Goal: Task Accomplishment & Management: Complete application form

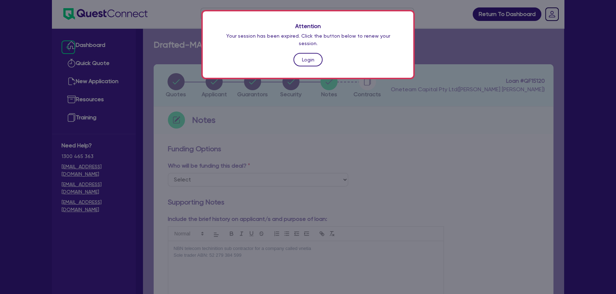
click at [314, 53] on link "Login" at bounding box center [307, 60] width 29 height 14
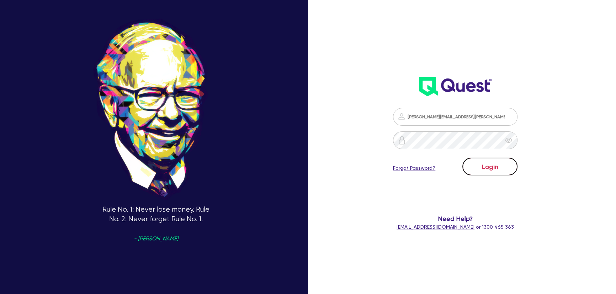
click at [481, 172] on button "Login" at bounding box center [489, 167] width 55 height 18
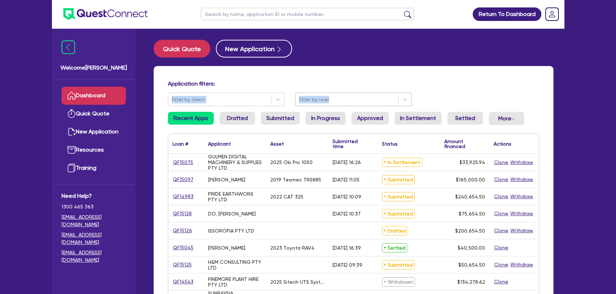
drag, startPoint x: 305, startPoint y: 89, endPoint x: 306, endPoint y: 94, distance: 4.7
click at [306, 92] on div "Application filters: Filter by client Filter by user" at bounding box center [354, 93] width 382 height 26
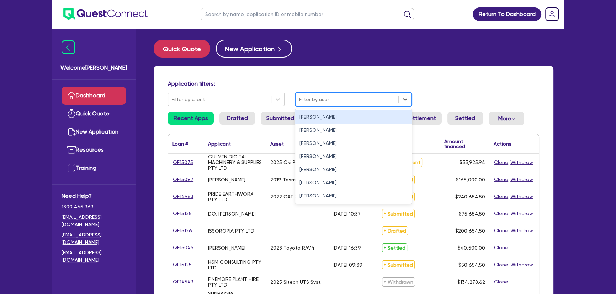
drag, startPoint x: 306, startPoint y: 94, endPoint x: 307, endPoint y: 101, distance: 7.9
click at [306, 94] on div "Filter by user" at bounding box center [347, 100] width 103 height 12
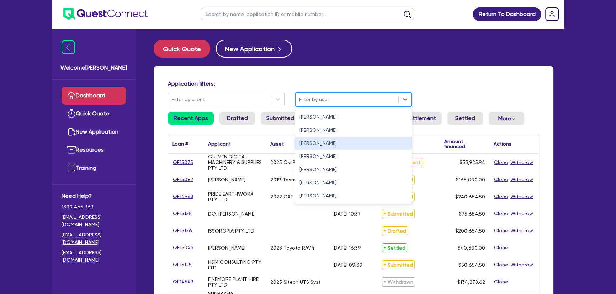
click at [309, 141] on div "[PERSON_NAME]" at bounding box center [353, 143] width 117 height 13
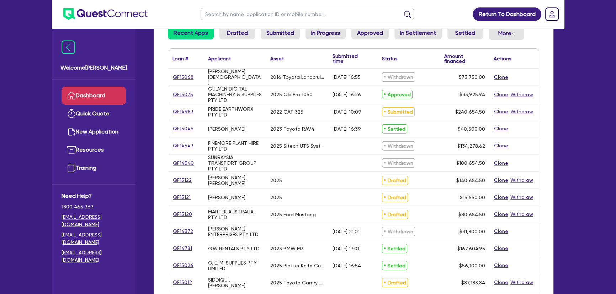
scroll to position [97, 0]
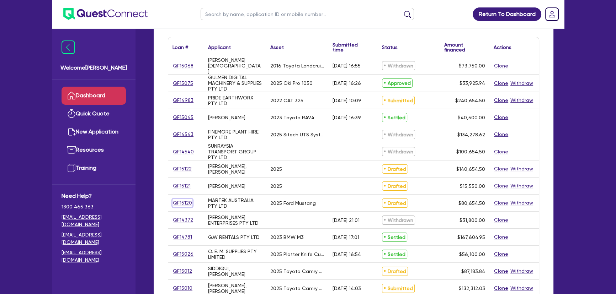
click at [185, 202] on link "QF15120" at bounding box center [183, 203] width 20 height 8
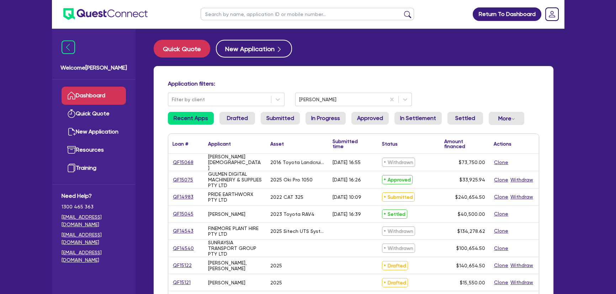
select select "CARS_AND_LIGHT_TRUCKS"
select select "PASSENGER_VEHICLES"
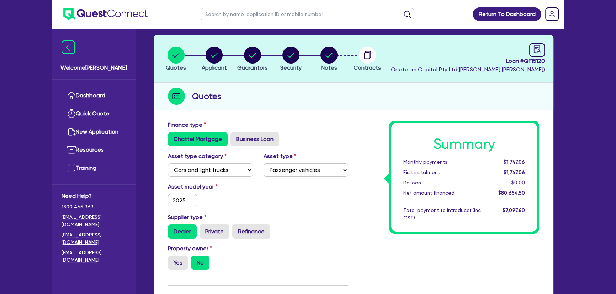
scroll to position [27, 0]
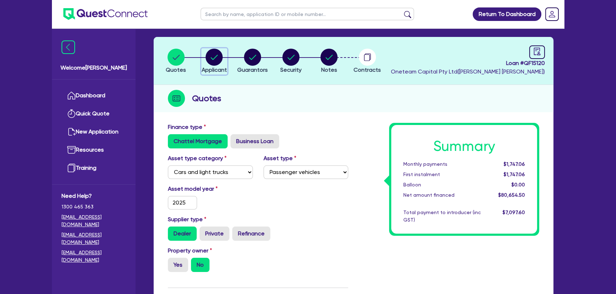
click at [213, 69] on span "Applicant" at bounding box center [214, 70] width 25 height 7
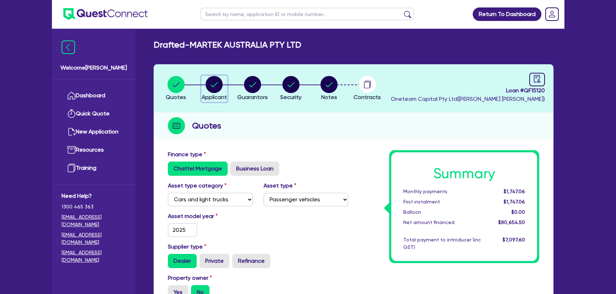
select select "COMPANY"
select select "INFORMATION_TELECOMMUNICATION"
select select "TELECOMMUNICATION_SERVICES"
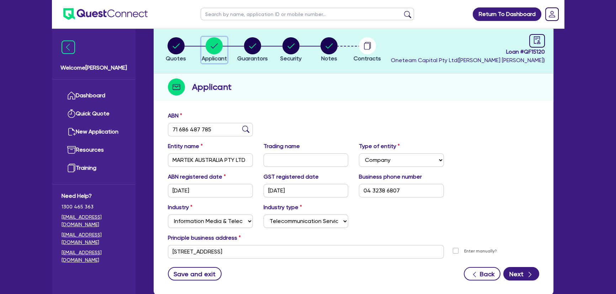
scroll to position [82, 0]
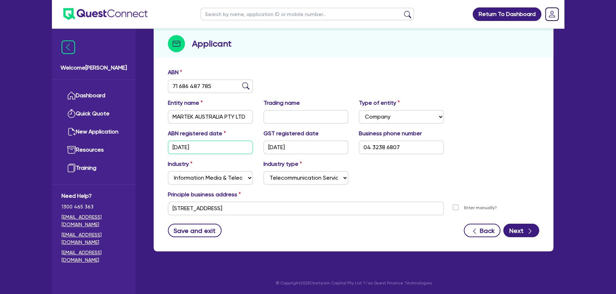
drag, startPoint x: 208, startPoint y: 152, endPoint x: 149, endPoint y: 148, distance: 58.8
click at [149, 148] on div "Quotes Applicant [GEOGRAPHIC_DATA] Security Notes Contracts Loan # QF15120 Onet…" at bounding box center [353, 121] width 410 height 278
click at [419, 185] on div "Industry Select Accomodation & Food Services Administrative & Support Services …" at bounding box center [354, 175] width 382 height 31
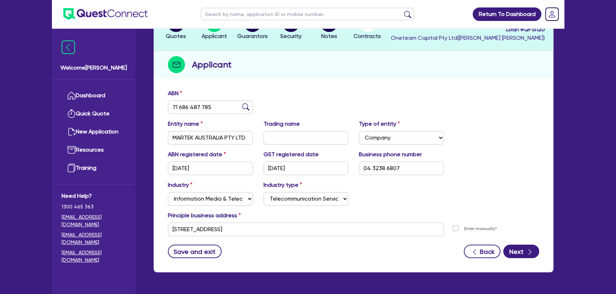
scroll to position [50, 0]
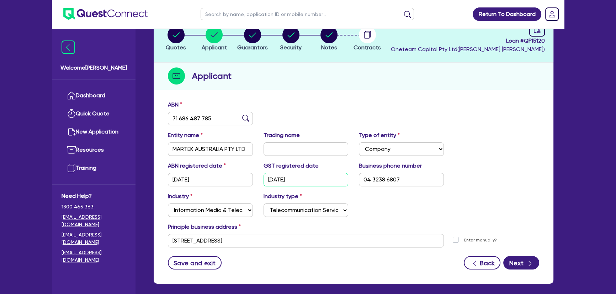
drag, startPoint x: 312, startPoint y: 178, endPoint x: 275, endPoint y: 176, distance: 36.7
click at [275, 176] on input "[DATE]" at bounding box center [306, 180] width 85 height 14
click at [335, 184] on input "[DATE]" at bounding box center [306, 180] width 85 height 14
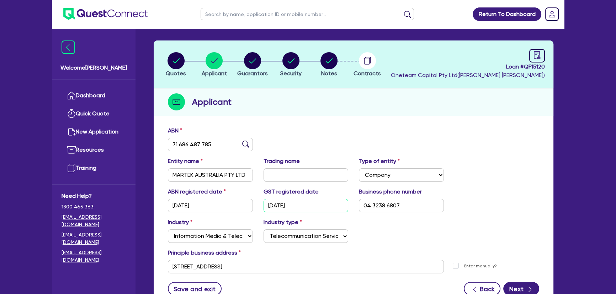
scroll to position [0, 0]
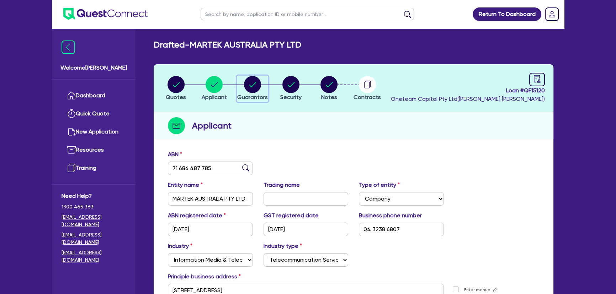
click at [246, 83] on circle "button" at bounding box center [252, 84] width 17 height 17
select select "MR"
select select "[GEOGRAPHIC_DATA]"
select select "SINGLE"
select select "CASH"
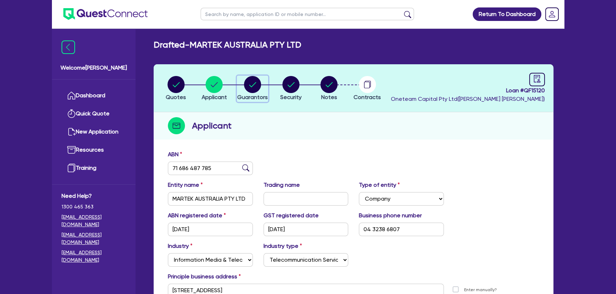
select select "VEHICLE"
select select "HOUSEHOLD_PERSONAL"
select select "VEHICLE"
select select "VEHICLE_LOAN"
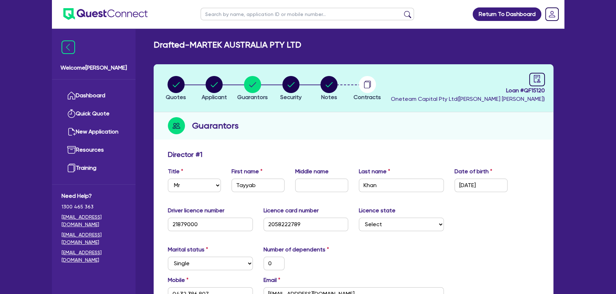
click at [278, 84] on li "Security" at bounding box center [291, 88] width 38 height 25
click at [299, 86] on icon "button" at bounding box center [290, 84] width 17 height 17
select select "CARS_AND_LIGHT_TRUCKS"
select select "PASSENGER_VEHICLES"
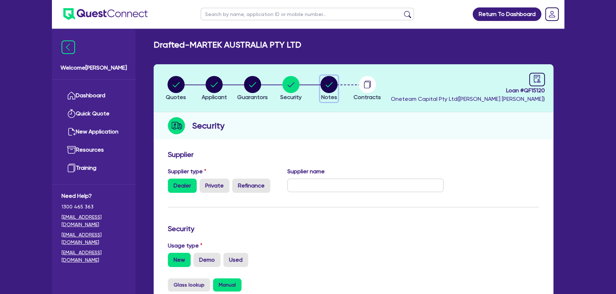
click at [330, 86] on circle "button" at bounding box center [328, 84] width 17 height 17
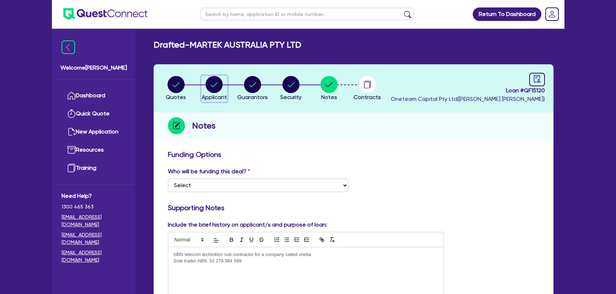
click at [215, 78] on circle "button" at bounding box center [214, 84] width 17 height 17
select select "COMPANY"
select select "INFORMATION_TELECOMMUNICATION"
select select "TELECOMMUNICATION_SERVICES"
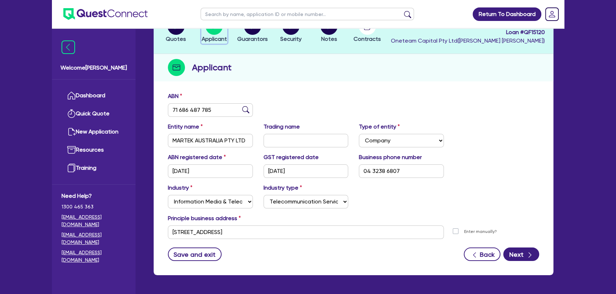
scroll to position [64, 0]
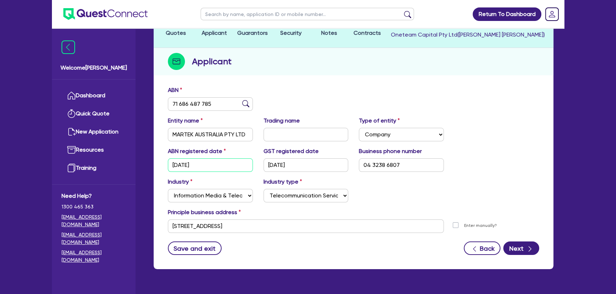
drag, startPoint x: 223, startPoint y: 168, endPoint x: 172, endPoint y: 166, distance: 51.2
click at [172, 166] on input "[DATE]" at bounding box center [210, 166] width 85 height 14
drag, startPoint x: 318, startPoint y: 84, endPoint x: 318, endPoint y: 89, distance: 5.0
click at [318, 88] on div "ABN 71 686 487 785 Entity name MARTEK AUSTRALIA PTY LTD Trading name Type of en…" at bounding box center [354, 176] width 400 height 187
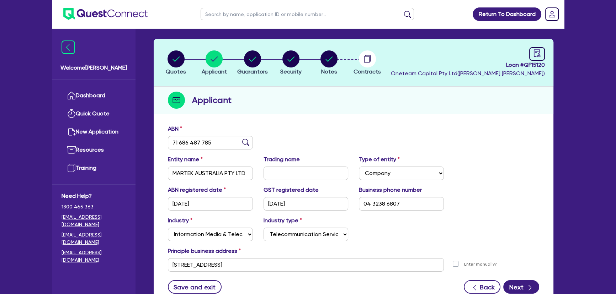
scroll to position [0, 0]
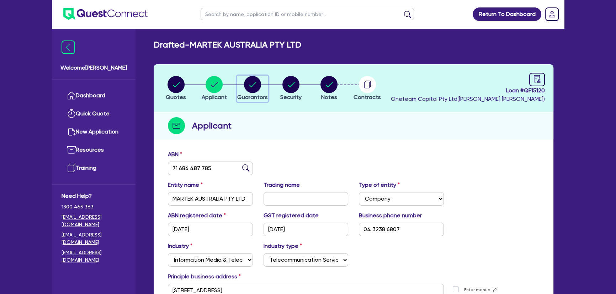
click at [255, 94] on span "Guarantors" at bounding box center [252, 97] width 31 height 7
select select "MR"
select select "[GEOGRAPHIC_DATA]"
select select "SINGLE"
select select "CASH"
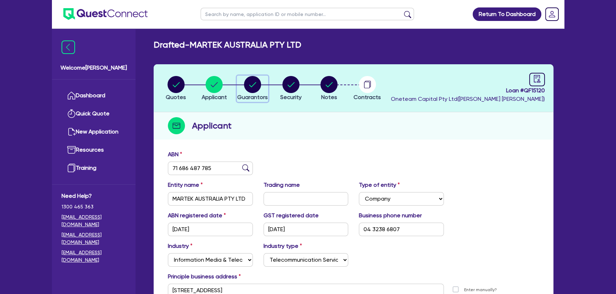
select select "VEHICLE"
select select "HOUSEHOLD_PERSONAL"
select select "VEHICLE"
select select "VEHICLE_LOAN"
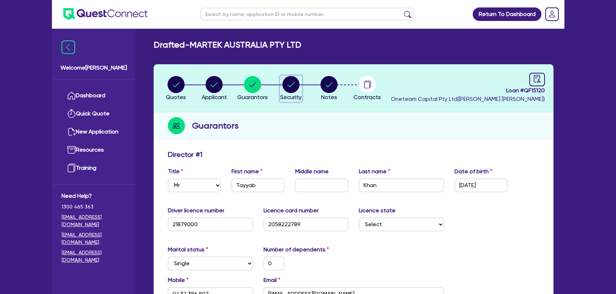
click at [286, 90] on circle "button" at bounding box center [290, 84] width 17 height 17
select select "CARS_AND_LIGHT_TRUCKS"
select select "PASSENGER_VEHICLES"
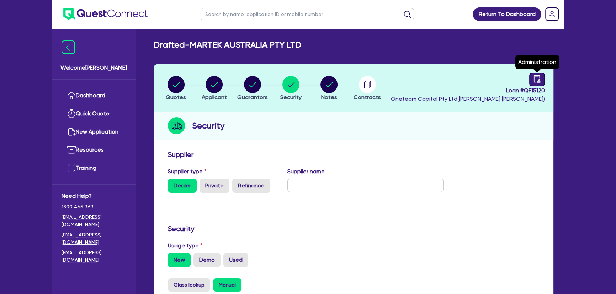
click at [536, 76] on icon "audit" at bounding box center [537, 78] width 6 height 7
select select "DRAFTED_NEW"
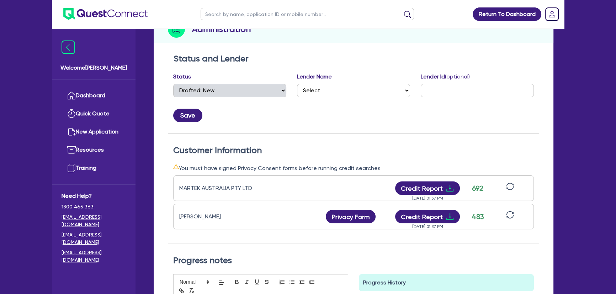
scroll to position [32, 0]
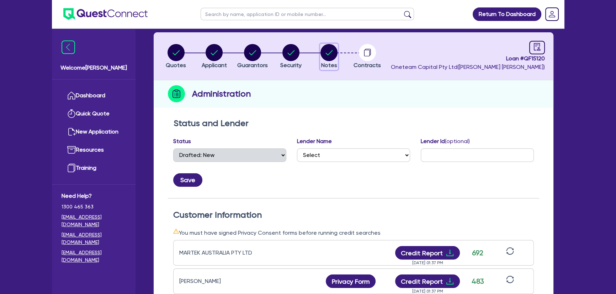
click at [325, 51] on circle "button" at bounding box center [328, 52] width 17 height 17
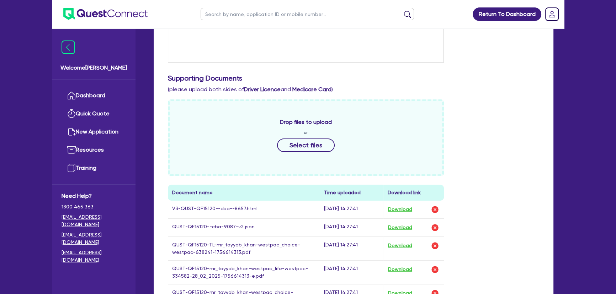
scroll to position [291, 0]
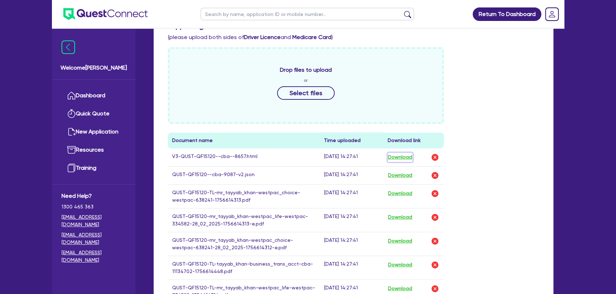
click at [409, 156] on button "Download" at bounding box center [400, 157] width 25 height 9
click at [99, 14] on img at bounding box center [105, 14] width 84 height 12
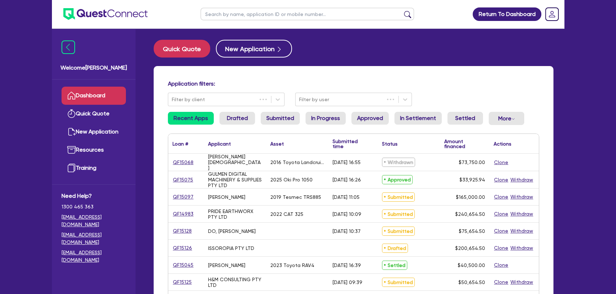
click at [245, 17] on input "text" at bounding box center [307, 14] width 213 height 12
type input "[PERSON_NAME]"
click at [402, 11] on button "submit" at bounding box center [407, 16] width 11 height 10
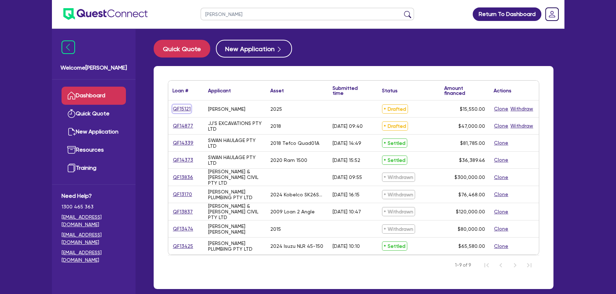
click at [177, 110] on link "QF15121" at bounding box center [182, 109] width 18 height 8
select select "CARS_AND_LIGHT_TRUCKS"
select select "VANS_AND_UTES"
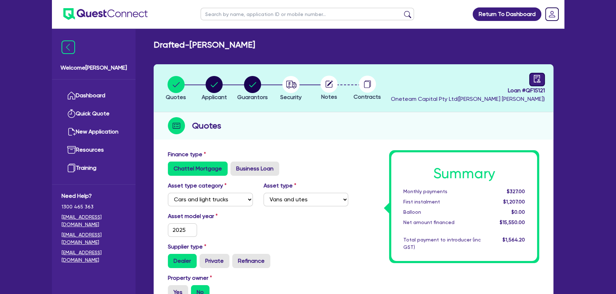
click at [533, 79] on icon "audit" at bounding box center [537, 79] width 8 height 8
select select "DRAFTED_NEW"
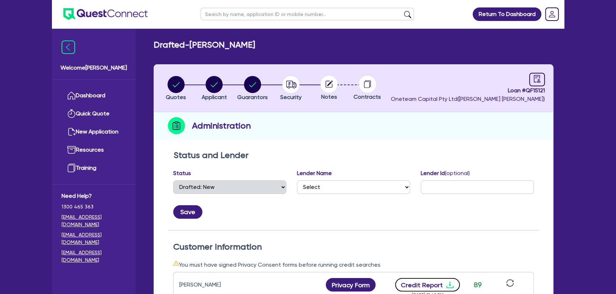
click at [448, 286] on icon "download" at bounding box center [450, 285] width 9 height 9
click at [102, 14] on img at bounding box center [105, 14] width 84 height 12
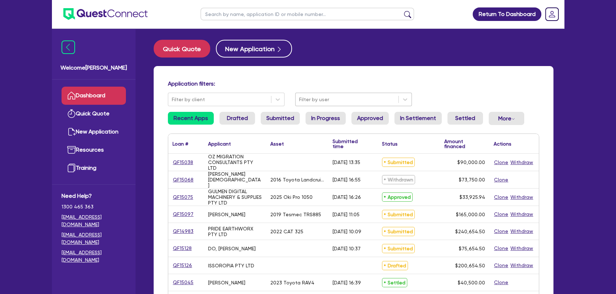
click at [349, 96] on div at bounding box center [347, 99] width 96 height 9
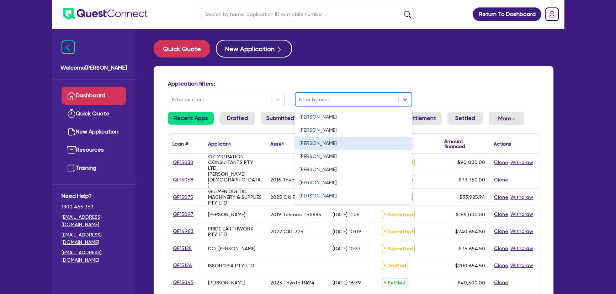
click at [325, 141] on div "[PERSON_NAME]" at bounding box center [353, 143] width 117 height 13
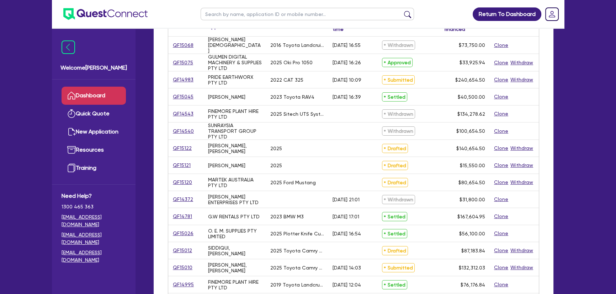
scroll to position [129, 0]
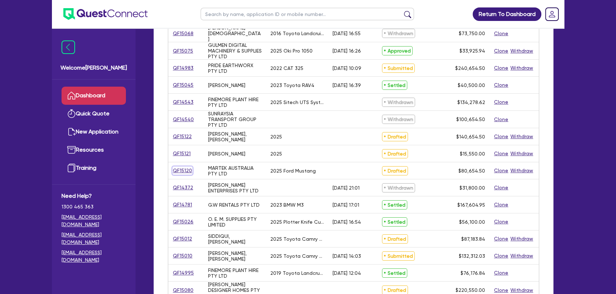
click at [181, 171] on link "QF15120" at bounding box center [183, 171] width 20 height 8
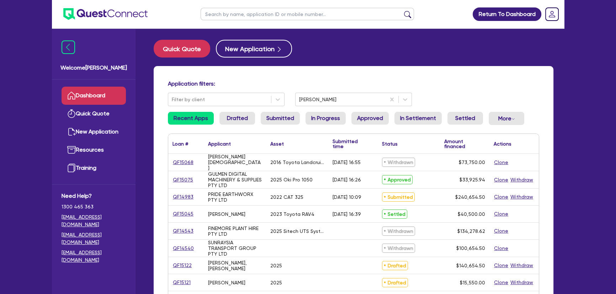
select select "CARS_AND_LIGHT_TRUCKS"
select select "PASSENGER_VEHICLES"
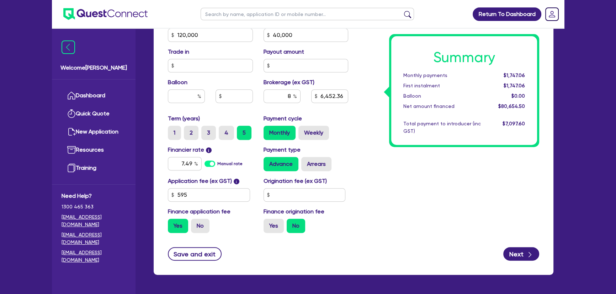
scroll to position [351, 0]
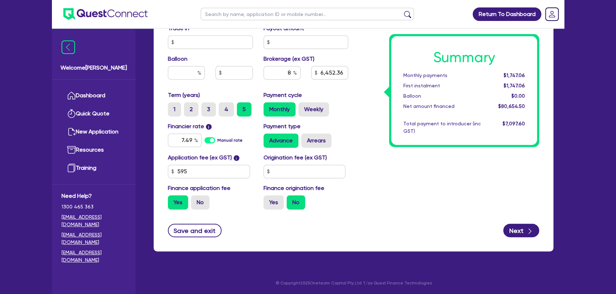
click at [215, 282] on p "© Copyright 2025 Oneteam Capital Pty Ltd T/as Quest Finance Technologies" at bounding box center [354, 283] width 410 height 6
click at [373, 199] on div "Summary Monthly payments $1,747.06 First instalment $1,747.06 Balloon $0.00 Net…" at bounding box center [449, 8] width 191 height 416
click at [428, 200] on div "Summary Monthly payments $1,747.06 First instalment $1,747.06 Balloon $0.00 Net…" at bounding box center [449, 8] width 191 height 416
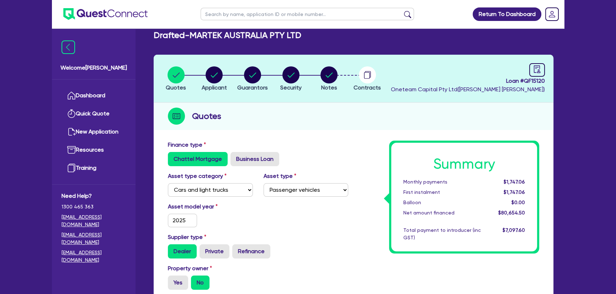
scroll to position [0, 0]
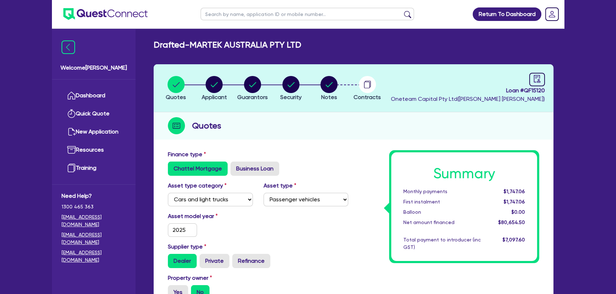
click at [98, 8] on img at bounding box center [105, 14] width 84 height 12
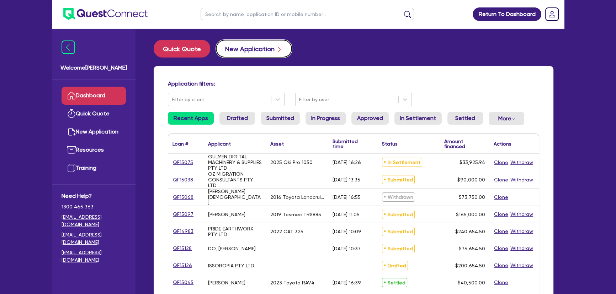
click at [250, 54] on button "New Application" at bounding box center [254, 49] width 76 height 18
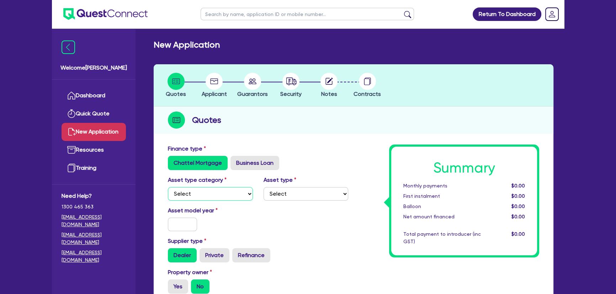
drag, startPoint x: 208, startPoint y: 194, endPoint x: 208, endPoint y: 198, distance: 4.6
click at [208, 196] on select "Select Cars and light trucks Primary assets Secondary assets Tertiary assets" at bounding box center [210, 194] width 85 height 14
select select "CARS_AND_LIGHT_TRUCKS"
click at [168, 187] on select "Select Cars and light trucks Primary assets Secondary assets Tertiary assets" at bounding box center [210, 194] width 85 height 14
click at [210, 191] on select "Select Cars and light trucks Primary assets Secondary assets Tertiary assets" at bounding box center [210, 194] width 85 height 14
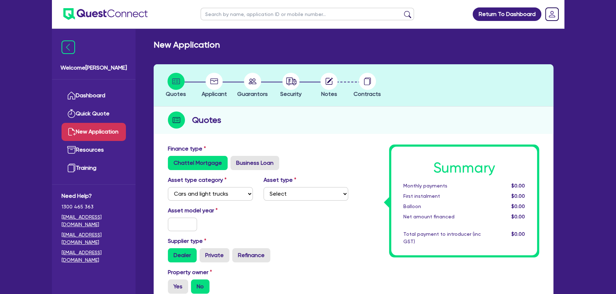
click at [256, 171] on div "Finance type Chattel Mortgage Business Loan" at bounding box center [258, 160] width 191 height 31
click at [256, 165] on label "Business Loan" at bounding box center [254, 163] width 49 height 14
click at [235, 161] on input "Business Loan" at bounding box center [232, 158] width 5 height 5
radio input "true"
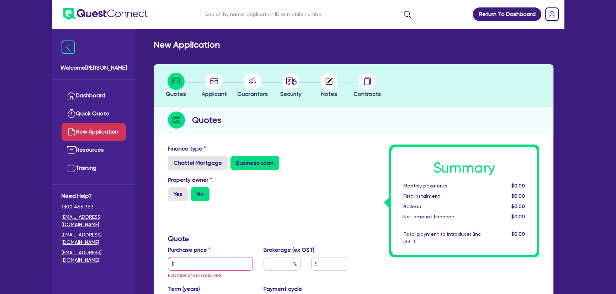
click at [164, 193] on div "Property owner Yes No" at bounding box center [211, 189] width 96 height 26
click at [182, 199] on label "Yes" at bounding box center [178, 194] width 20 height 14
click at [173, 192] on input "Yes" at bounding box center [170, 189] width 5 height 5
radio input "true"
click at [204, 196] on label "No" at bounding box center [200, 194] width 18 height 14
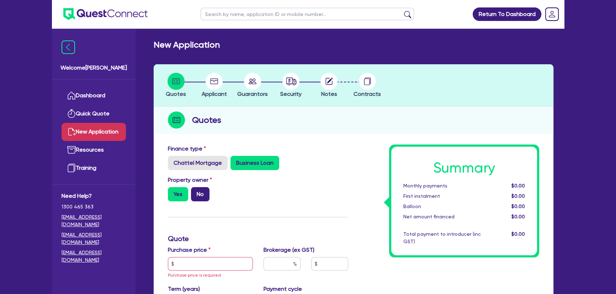
click at [196, 192] on input "No" at bounding box center [193, 189] width 5 height 5
radio input "true"
click at [189, 262] on input "text" at bounding box center [210, 265] width 85 height 14
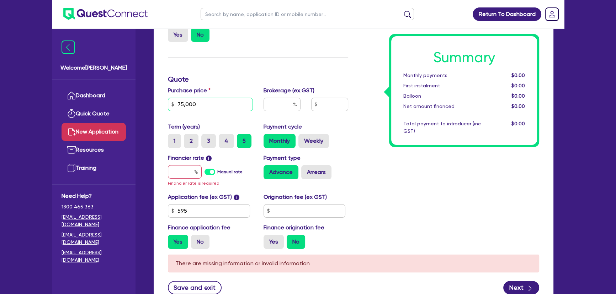
scroll to position [217, 0]
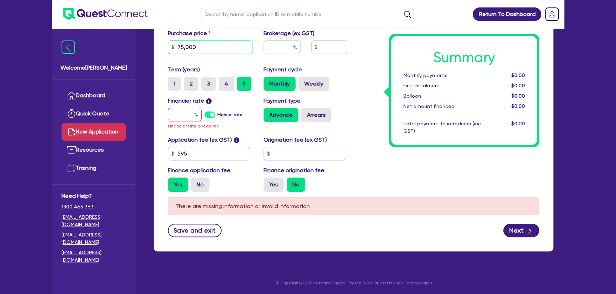
type input "75,000"
click at [186, 112] on input "text" at bounding box center [185, 115] width 34 height 14
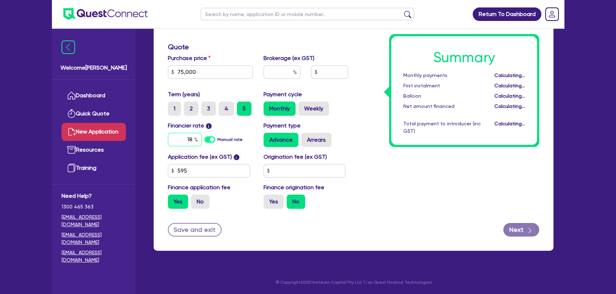
scroll to position [192, 0]
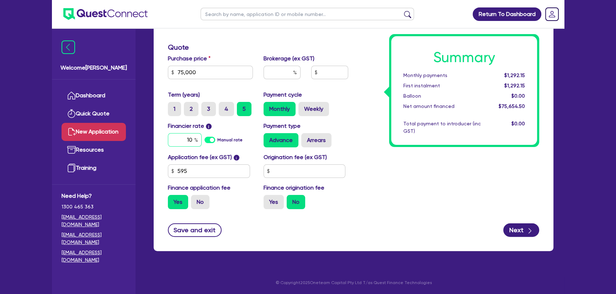
type input "10"
click at [406, 167] on div "Summary Monthly payments Calculating... First instalment Calculating... Balloon…" at bounding box center [449, 84] width 191 height 262
click at [276, 74] on input "text" at bounding box center [282, 73] width 37 height 14
type input "4"
click at [384, 167] on div "Summary Monthly payments $1,594.15 First instalment $1,594.15 Balloon $0.00 Net…" at bounding box center [449, 84] width 191 height 262
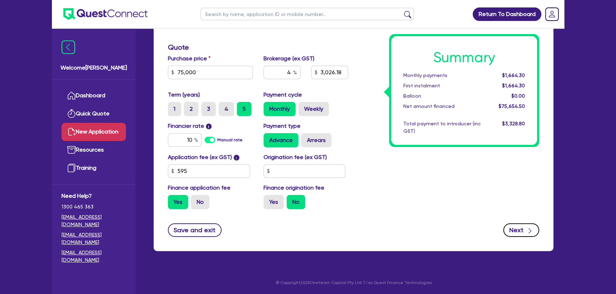
click at [521, 225] on button "Next" at bounding box center [521, 231] width 36 height 14
type input "3,026.18"
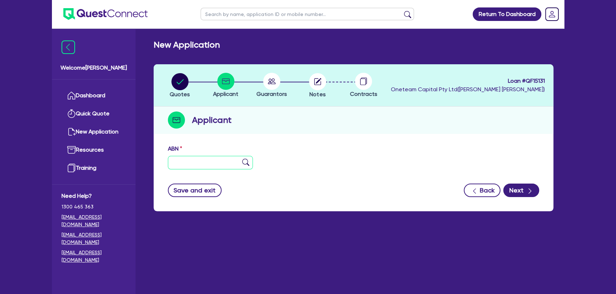
click at [190, 158] on input "text" at bounding box center [210, 163] width 85 height 14
type input "11 111 111 111"
click at [242, 165] on img at bounding box center [245, 162] width 7 height 7
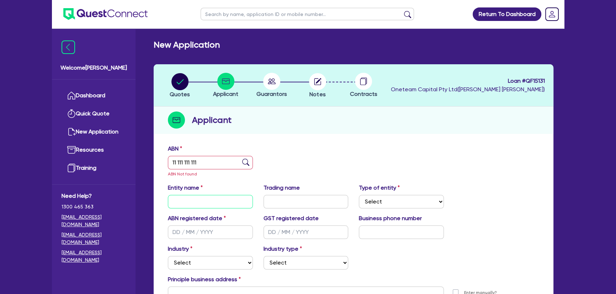
click at [210, 207] on input "text" at bounding box center [210, 202] width 85 height 14
type input "[PERSON_NAME]"
click at [284, 205] on input "text" at bounding box center [306, 202] width 85 height 14
type input "[PERSON_NAME]"
click at [388, 199] on select "Select Sole Trader Company Partnership Trust" at bounding box center [401, 202] width 85 height 14
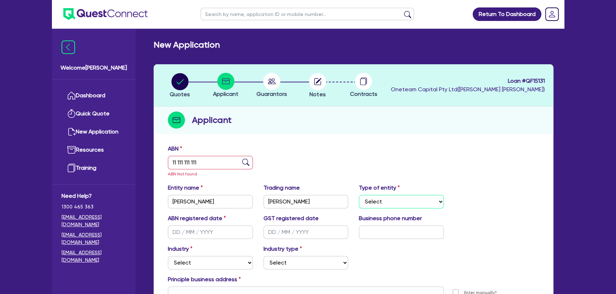
select select "SOLE_TRADER"
click at [359, 195] on select "Select Sole Trader Company Partnership Trust" at bounding box center [401, 202] width 85 height 14
click at [174, 223] on div "ABN registered date" at bounding box center [211, 226] width 96 height 25
click at [181, 234] on input "text" at bounding box center [210, 233] width 85 height 14
drag, startPoint x: 242, startPoint y: 235, endPoint x: 173, endPoint y: 236, distance: 69.7
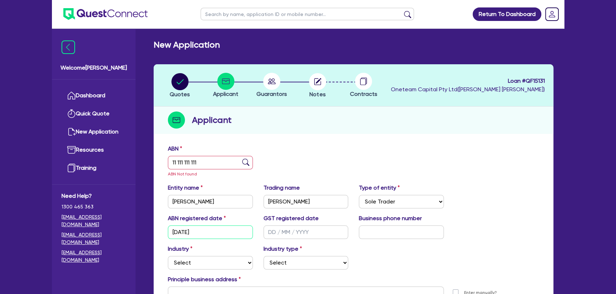
click at [173, 236] on input "[DATE]" at bounding box center [210, 233] width 85 height 14
type input "[DATE]"
click at [309, 237] on input "text" at bounding box center [306, 233] width 85 height 14
paste input "[DATE]"
type input "[DATE]"
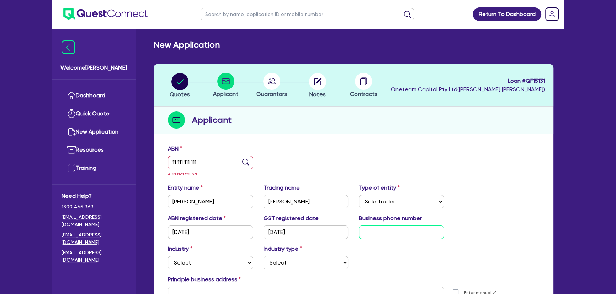
click at [376, 229] on input "text" at bounding box center [401, 233] width 85 height 14
click at [384, 233] on input "text" at bounding box center [401, 233] width 85 height 14
paste input "4 8890 0786"
type input "04 8890 0786"
click at [203, 270] on select "Select Accomodation & Food Services Administrative & Support Services Agricultu…" at bounding box center [210, 263] width 85 height 14
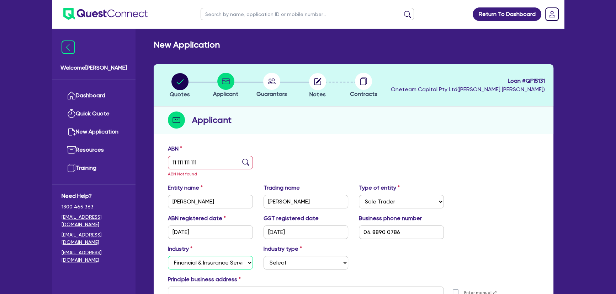
click at [168, 256] on select "Select Accomodation & Food Services Administrative & Support Services Agricultu…" at bounding box center [210, 263] width 85 height 14
click at [228, 263] on select "Select Accomodation & Food Services Administrative & Support Services Agricultu…" at bounding box center [210, 263] width 85 height 14
select select "BUILDING_CONSTRUCTION"
click at [168, 256] on select "Select Accomodation & Food Services Administrative & Support Services Agricultu…" at bounding box center [210, 263] width 85 height 14
click at [277, 260] on select "Select Trades People Providing Services Direct to Consumers Trades People Provi…" at bounding box center [306, 263] width 85 height 14
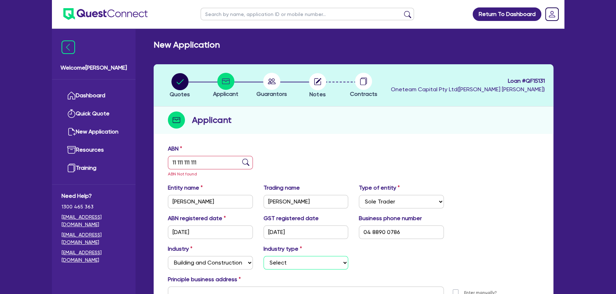
select select "TRADES_SERVICES_CONSUMERS"
click at [264, 256] on select "Select Trades People Providing Services Direct to Consumers Trades People Provi…" at bounding box center [306, 263] width 85 height 14
click at [316, 86] on circle "button" at bounding box center [317, 81] width 17 height 17
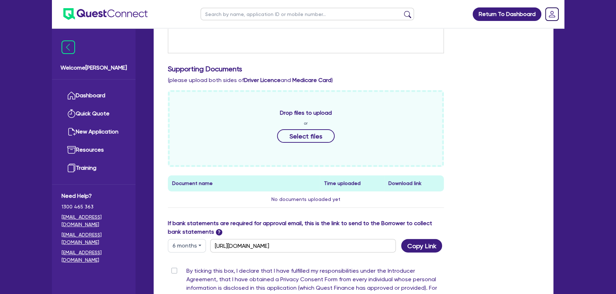
scroll to position [259, 0]
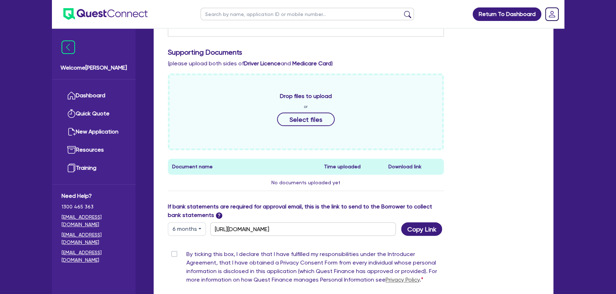
click at [186, 255] on label "By ticking this box, I declare that I have fulfilled my responsibilities under …" at bounding box center [315, 268] width 258 height 37
click at [173, 255] on input "By ticking this box, I declare that I have fulfilled my responsibilities under …" at bounding box center [171, 253] width 6 height 7
checkbox input "true"
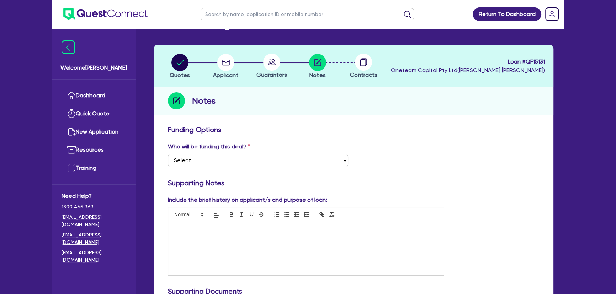
scroll to position [0, 0]
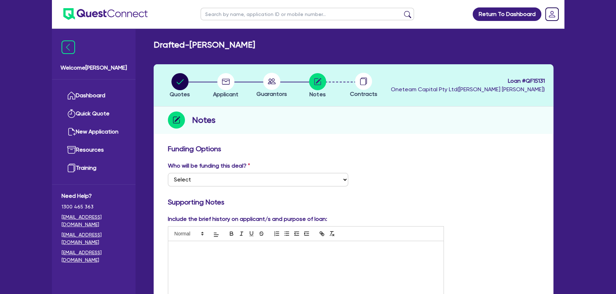
click at [272, 82] on icon at bounding box center [272, 82] width 8 height 6
click at [230, 89] on circle "button" at bounding box center [225, 81] width 17 height 17
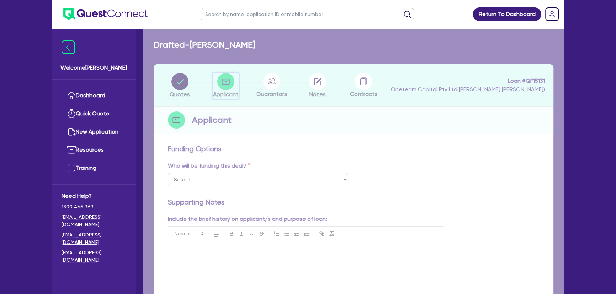
select select "SOLE_TRADER"
select select "BUILDING_CONSTRUCTION"
select select "TRADES_SERVICES_CONSUMERS"
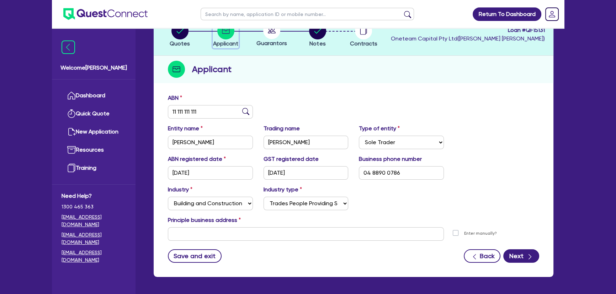
scroll to position [77, 0]
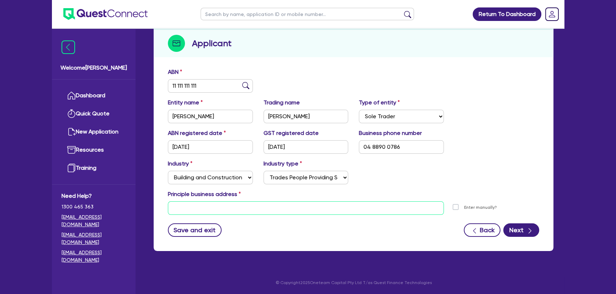
drag, startPoint x: 257, startPoint y: 213, endPoint x: 242, endPoint y: 208, distance: 15.7
click at [256, 212] on input "text" at bounding box center [306, 209] width 276 height 14
click at [247, 221] on form "ABN 11 111 111 111 Entity name [PERSON_NAME] Trading name [PERSON_NAME] Type of…" at bounding box center [353, 152] width 371 height 169
click at [243, 211] on input "text" at bounding box center [306, 209] width 276 height 14
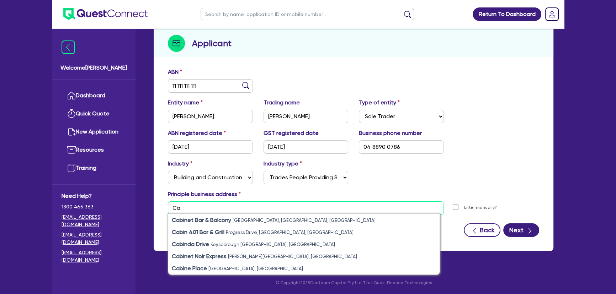
type input "C"
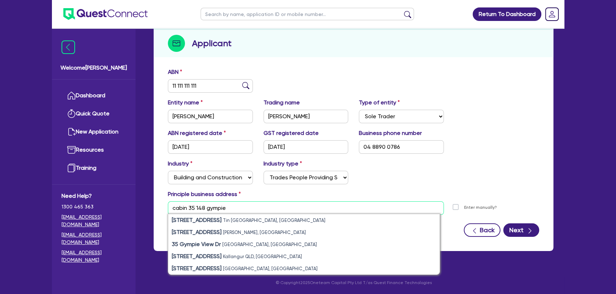
drag, startPoint x: 195, startPoint y: 208, endPoint x: 164, endPoint y: 211, distance: 31.8
click at [164, 211] on div "cabin 35 148 gympie [STREET_ADDRESS] [STREET_ADDRESS][GEOGRAPHIC_DATA][STREET_A…" at bounding box center [306, 209] width 287 height 14
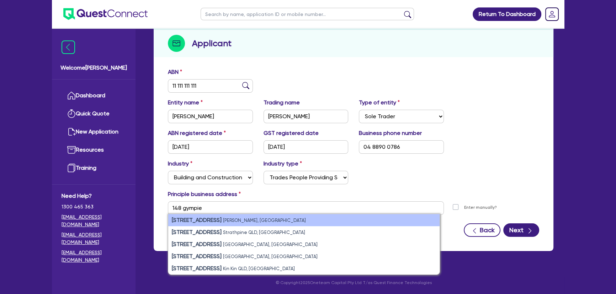
click at [225, 217] on li "[STREET_ADDRESS]" at bounding box center [303, 220] width 271 height 12
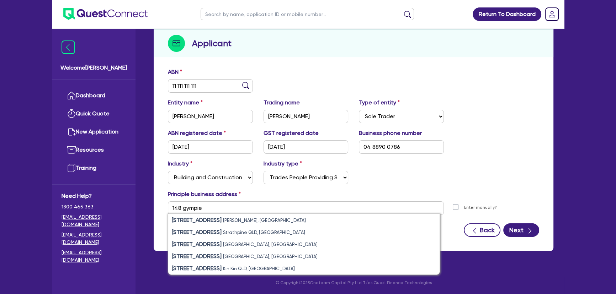
type input "[STREET_ADDRESS]"
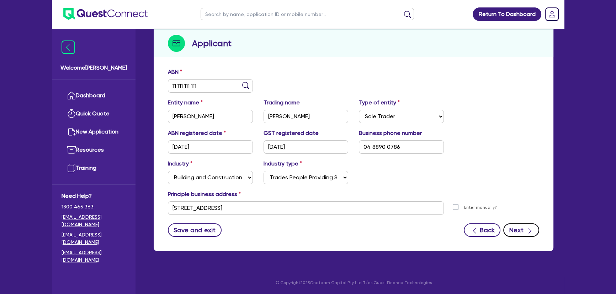
click at [523, 232] on button "Next" at bounding box center [521, 231] width 36 height 14
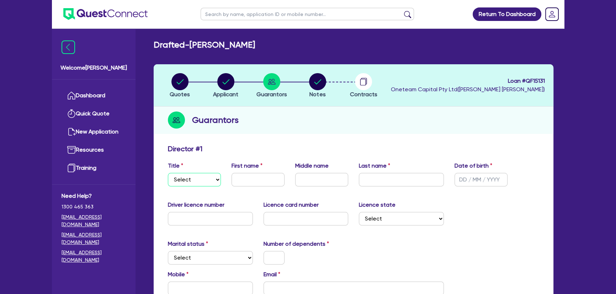
click at [182, 185] on select "Select Mr Mrs Ms Miss Dr" at bounding box center [194, 180] width 53 height 14
select select "MR"
click at [168, 173] on select "Select Mr Mrs Ms Miss Dr" at bounding box center [194, 180] width 53 height 14
click at [239, 187] on div "Title Select Mr Mrs Ms Miss Dr First name Middle name Last name Date of birth" at bounding box center [354, 177] width 382 height 31
click at [246, 174] on input "text" at bounding box center [258, 180] width 53 height 14
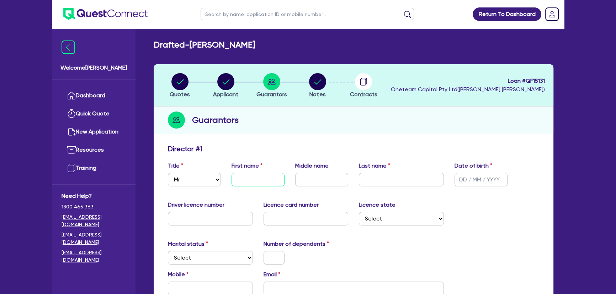
click at [241, 180] on input "text" at bounding box center [258, 180] width 53 height 14
type input "[PERSON_NAME]"
click at [311, 183] on input "text" at bounding box center [321, 180] width 53 height 14
type input "[PERSON_NAME]"
click at [373, 176] on input "text" at bounding box center [401, 180] width 85 height 14
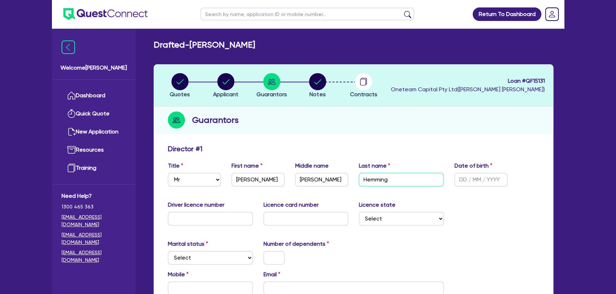
type input "Hemming"
click at [468, 181] on input "text" at bounding box center [481, 180] width 53 height 14
click at [460, 184] on input "text" at bounding box center [481, 180] width 53 height 14
type input "[DATE]"
click at [192, 213] on input "text" at bounding box center [210, 219] width 85 height 14
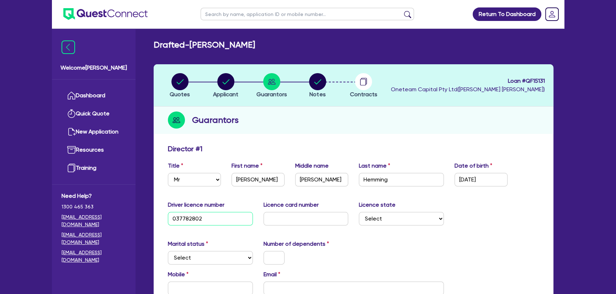
type input "037782802"
click at [317, 229] on div "Driver licence number [DRIVERS_LICENSE_NUMBER] Licence card number Licence stat…" at bounding box center [354, 216] width 382 height 31
click at [313, 222] on input "text" at bounding box center [306, 219] width 85 height 14
click at [302, 215] on input "text" at bounding box center [306, 219] width 85 height 14
type input "1325D50BD8"
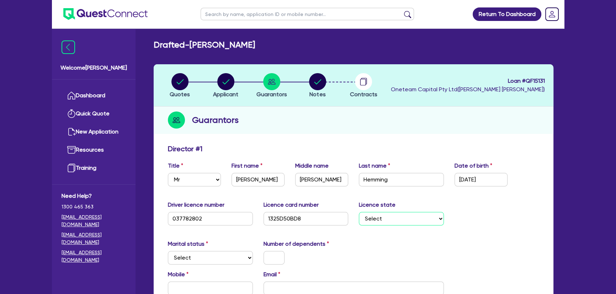
click at [400, 219] on select "Select [GEOGRAPHIC_DATA] [GEOGRAPHIC_DATA] [GEOGRAPHIC_DATA] [GEOGRAPHIC_DATA] …" at bounding box center [401, 219] width 85 height 14
click at [397, 212] on select "Select [GEOGRAPHIC_DATA] [GEOGRAPHIC_DATA] [GEOGRAPHIC_DATA] [GEOGRAPHIC_DATA] …" at bounding box center [401, 219] width 85 height 14
select select "QLD"
click at [359, 212] on select "Select [GEOGRAPHIC_DATA] [GEOGRAPHIC_DATA] [GEOGRAPHIC_DATA] [GEOGRAPHIC_DATA] …" at bounding box center [401, 219] width 85 height 14
click at [217, 254] on div "Marital status Select [DEMOGRAPHIC_DATA] Married De Facto / Partner" at bounding box center [211, 252] width 96 height 25
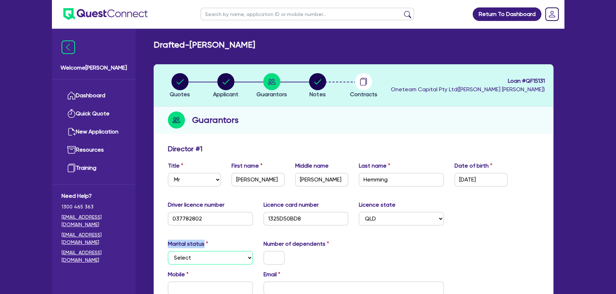
click at [217, 254] on select "Select Single Married De Facto / Partner" at bounding box center [210, 258] width 85 height 14
select select "SINGLE"
click at [168, 251] on select "Select Single Married De Facto / Partner" at bounding box center [210, 258] width 85 height 14
drag, startPoint x: 283, startPoint y: 266, endPoint x: 280, endPoint y: 255, distance: 11.5
click at [281, 256] on div "Marital status Select [DEMOGRAPHIC_DATA] Married De Facto / Partner Number of d…" at bounding box center [354, 255] width 382 height 31
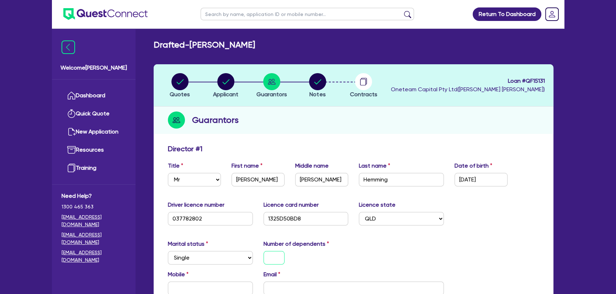
click at [280, 255] on input "text" at bounding box center [274, 258] width 21 height 14
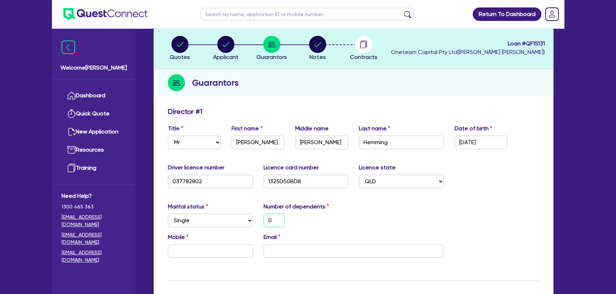
scroll to position [97, 0]
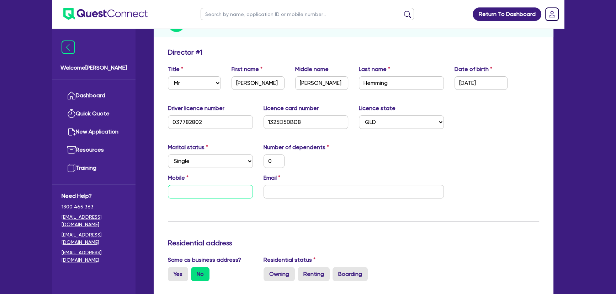
click at [203, 189] on input "text" at bounding box center [210, 192] width 85 height 14
type input "0"
paste input "488 900 786"
type input "0"
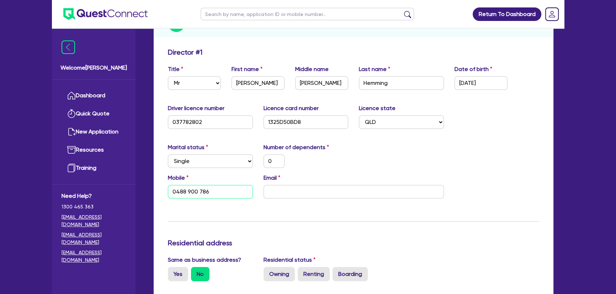
type input "0488 900 786"
click at [321, 198] on input "email" at bounding box center [354, 192] width 180 height 14
drag, startPoint x: 293, startPoint y: 199, endPoint x: 291, endPoint y: 192, distance: 6.7
click at [293, 198] on div "Mobile [PHONE_NUMBER] Email" at bounding box center [354, 189] width 382 height 31
click at [291, 192] on input "email" at bounding box center [354, 192] width 180 height 14
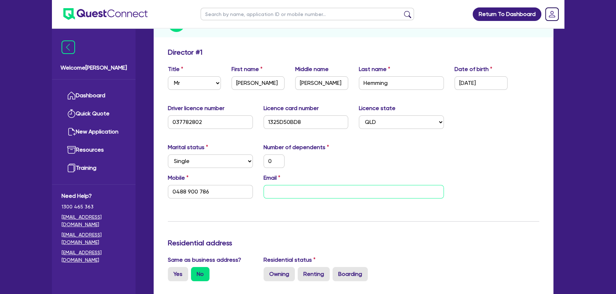
paste input "[EMAIL_ADDRESS][DOMAIN_NAME]"
type input "0"
type input "0488 900 786"
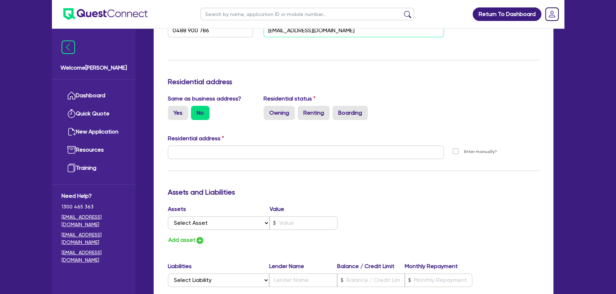
scroll to position [259, 0]
type input "[EMAIL_ADDRESS][DOMAIN_NAME]"
click at [180, 113] on label "Yes" at bounding box center [178, 113] width 20 height 14
click at [173, 110] on input "Yes" at bounding box center [170, 108] width 5 height 5
radio input "true"
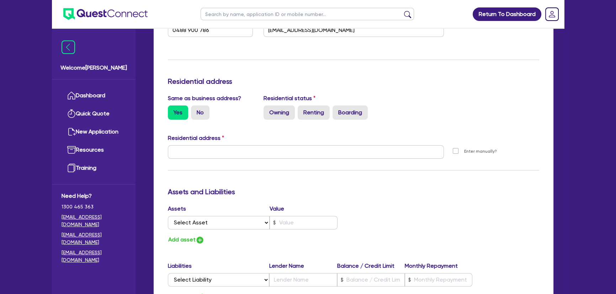
type input "0"
type input "0488 900 786"
type input "[STREET_ADDRESS]"
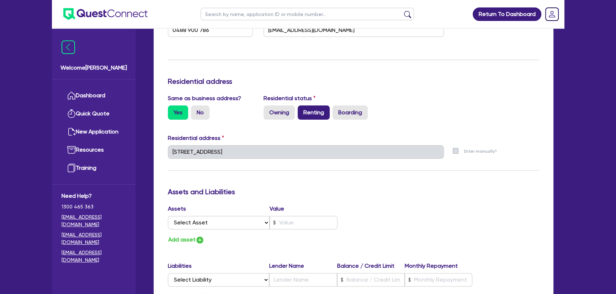
click at [312, 110] on label "Renting" at bounding box center [314, 113] width 32 height 14
click at [302, 110] on input "Renting" at bounding box center [300, 108] width 5 height 5
radio input "true"
type input "0"
type input "0488 900 786"
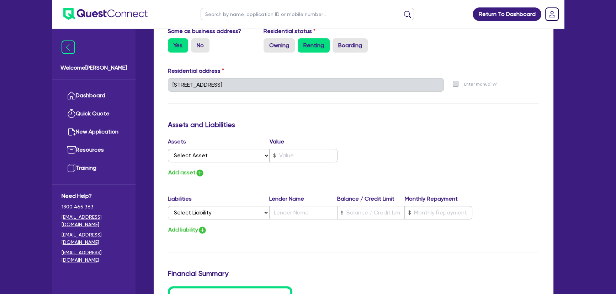
scroll to position [356, 0]
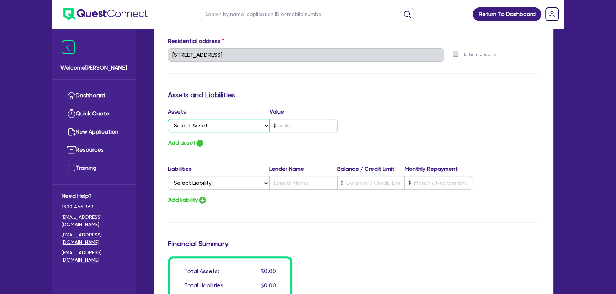
click at [228, 126] on select "Select Asset Cash Property Investment property Vehicle Truck Trailer Equipment …" at bounding box center [219, 126] width 102 height 14
click at [244, 92] on h3 "Assets and Liabilities" at bounding box center [353, 95] width 371 height 9
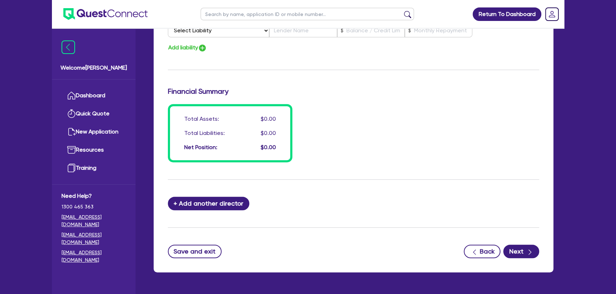
scroll to position [529, 0]
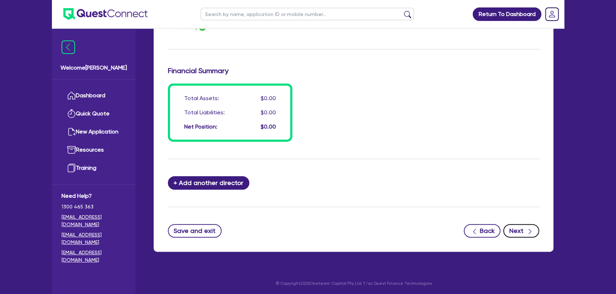
click at [529, 228] on icon "button" at bounding box center [529, 231] width 7 height 7
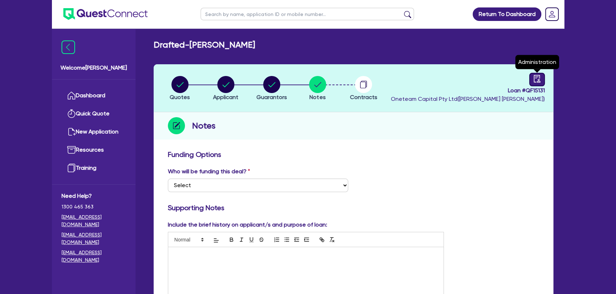
click at [534, 74] on link at bounding box center [537, 80] width 16 height 14
select select "DRAFTED_NEW"
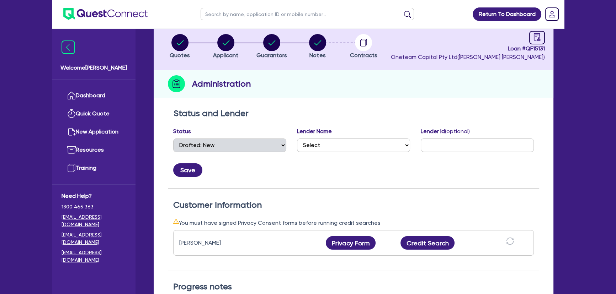
scroll to position [97, 0]
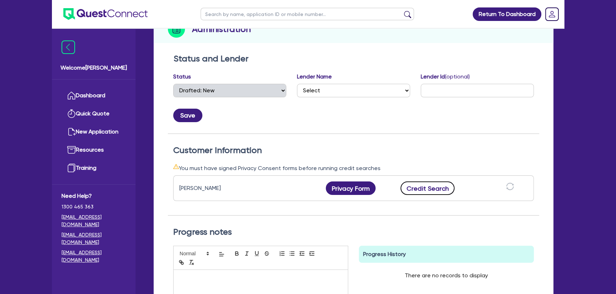
click at [417, 187] on button "Credit Search" at bounding box center [427, 189] width 54 height 14
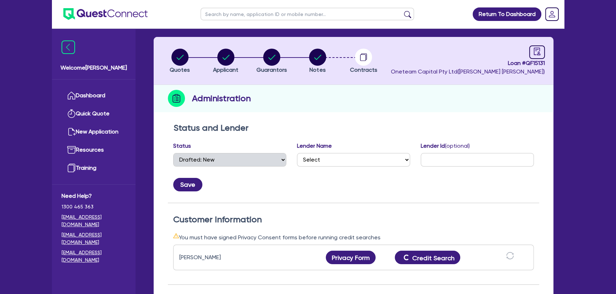
scroll to position [0, 0]
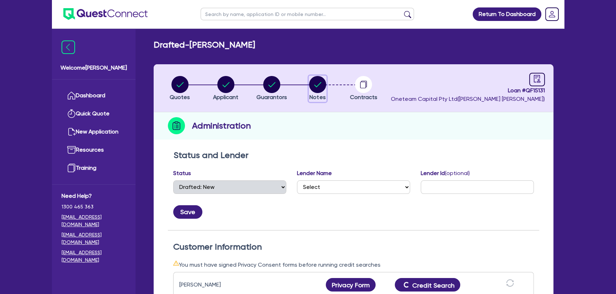
click at [313, 83] on circle "button" at bounding box center [317, 84] width 17 height 17
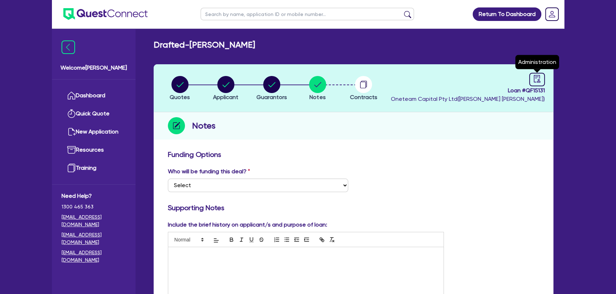
click at [547, 78] on header "Quotes Applicant [GEOGRAPHIC_DATA] Notes Contracts Loan # QF15131 Oneteam Capit…" at bounding box center [354, 88] width 400 height 48
click at [537, 78] on icon "audit" at bounding box center [537, 79] width 8 height 8
select select "DRAFTED_NEW"
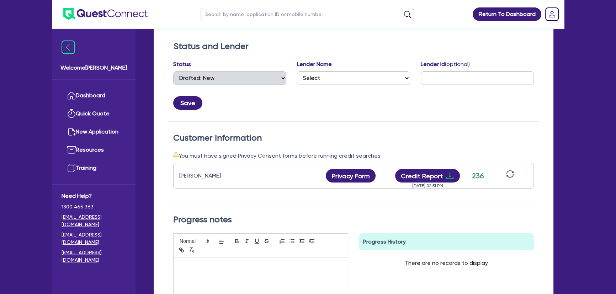
scroll to position [161, 0]
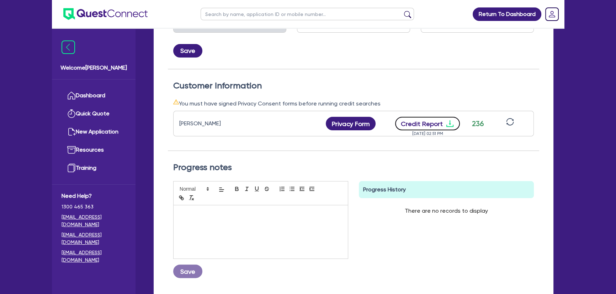
click at [446, 117] on button "Credit Report" at bounding box center [427, 124] width 65 height 14
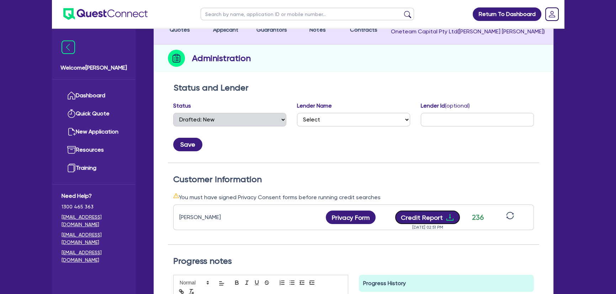
scroll to position [64, 0]
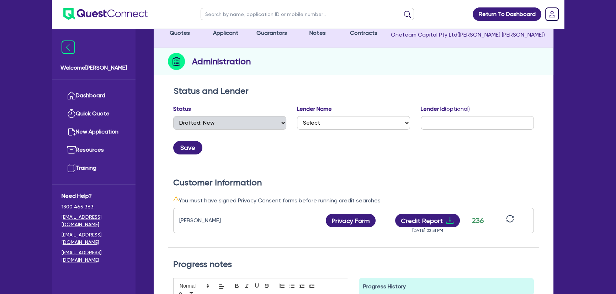
click at [115, 16] on img at bounding box center [105, 14] width 84 height 12
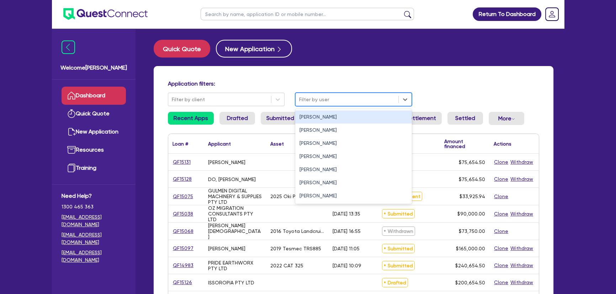
click at [321, 96] on div at bounding box center [347, 99] width 96 height 9
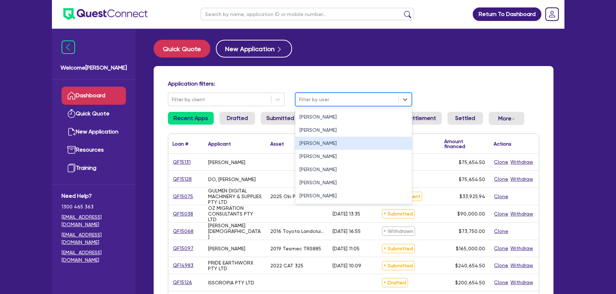
click at [312, 141] on div "[PERSON_NAME]" at bounding box center [353, 143] width 117 height 13
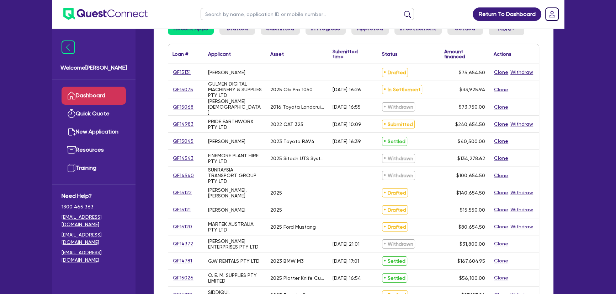
scroll to position [97, 0]
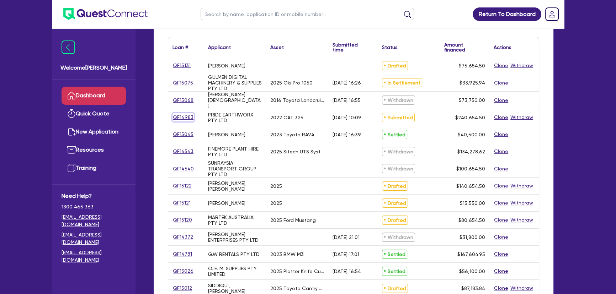
click at [182, 115] on link "QF14983" at bounding box center [183, 117] width 21 height 8
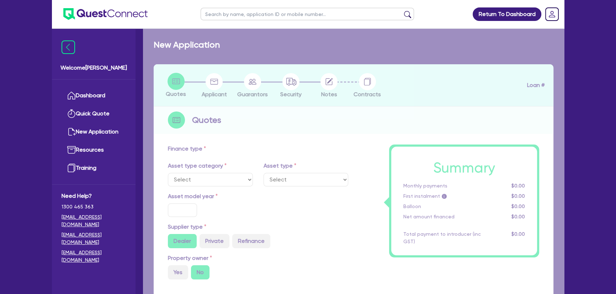
select select "PRIMARY_ASSETS"
type input "2022"
type input "300,000"
type input "60,000"
type input "4"
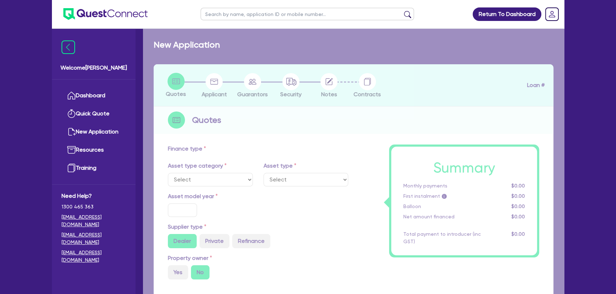
type input "9,626.18"
type input "8.15"
select select "YELLOW_GOODS_AND_EXCAVATORS"
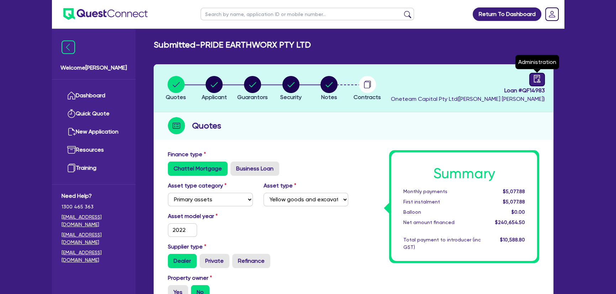
click at [531, 77] on link at bounding box center [537, 80] width 16 height 14
select select "SUBMITTED_NEW"
select select "Flexicommercial"
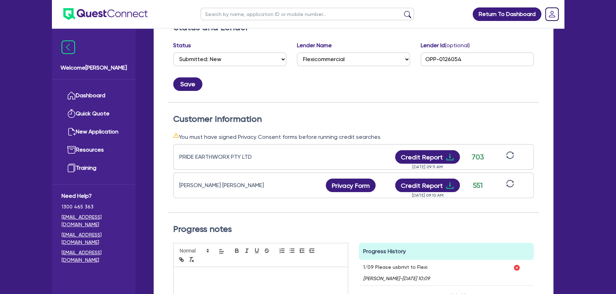
scroll to position [194, 0]
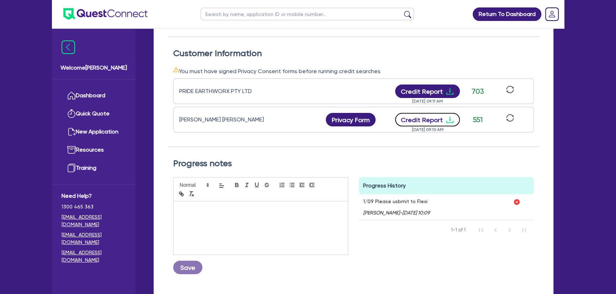
click at [450, 120] on icon "download" at bounding box center [450, 120] width 9 height 9
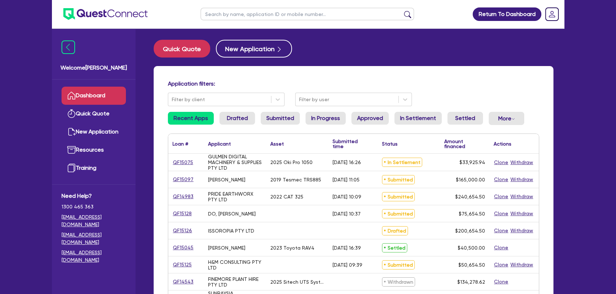
click at [270, 18] on input "text" at bounding box center [307, 14] width 213 height 12
click at [323, 62] on div "Quick Quote New Application Application filters: Filter by client Filter by use…" at bounding box center [353, 293] width 421 height 506
click at [416, 60] on div "Quick Quote New Application Application filters: Filter by client Filter by use…" at bounding box center [353, 293] width 421 height 506
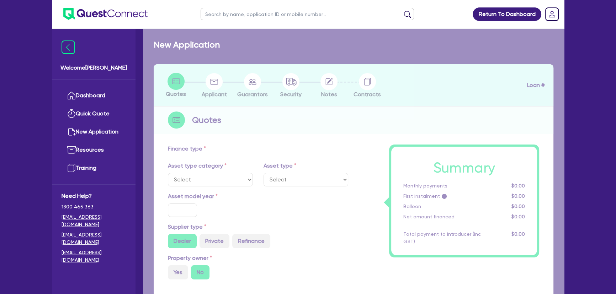
select select "SECONDARY_ASSETS"
type input "2025"
radio input "true"
type input "33,925.94"
type input "3"
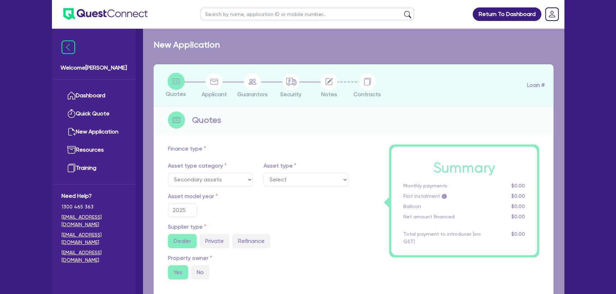
type input "1,017.78"
type input "17.95"
select select "PRINTING_AND_PACKAGING_EQUIPMENT"
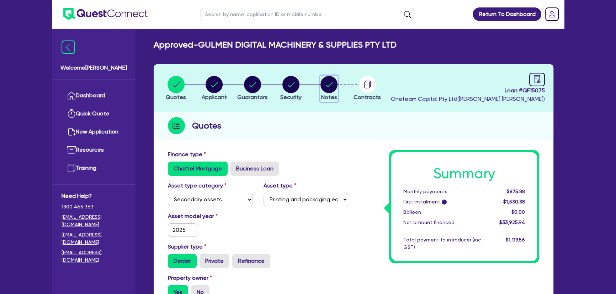
click at [334, 76] on icon "button" at bounding box center [328, 84] width 17 height 17
select select "Quest Finance - Own Book"
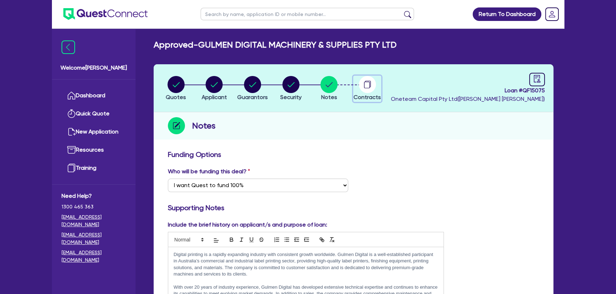
click at [367, 89] on circle "button" at bounding box center [367, 84] width 17 height 17
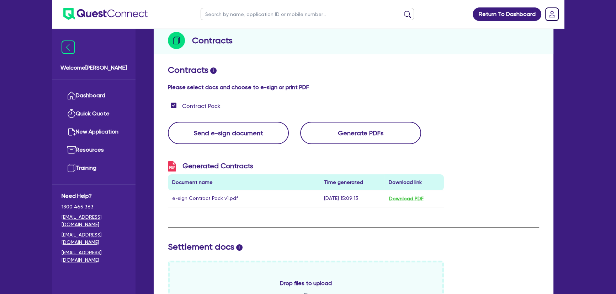
scroll to position [97, 0]
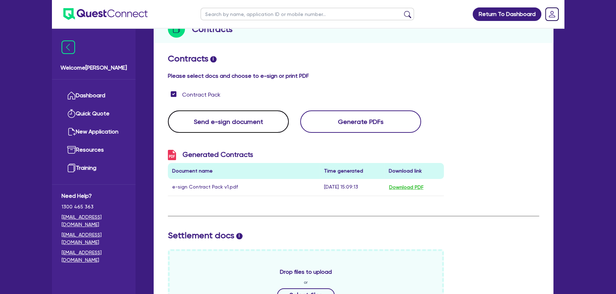
click at [217, 120] on button "Send e-sign document" at bounding box center [228, 122] width 121 height 22
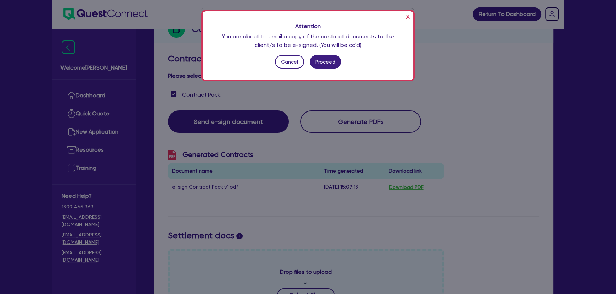
click at [405, 17] on button "x" at bounding box center [407, 16] width 7 height 11
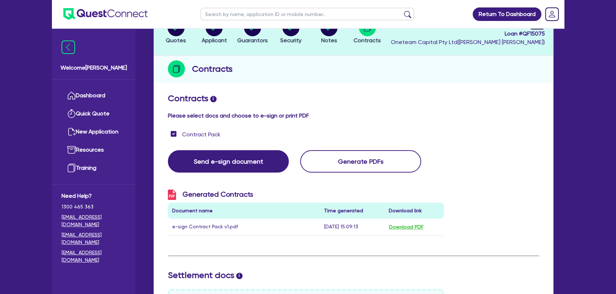
scroll to position [0, 0]
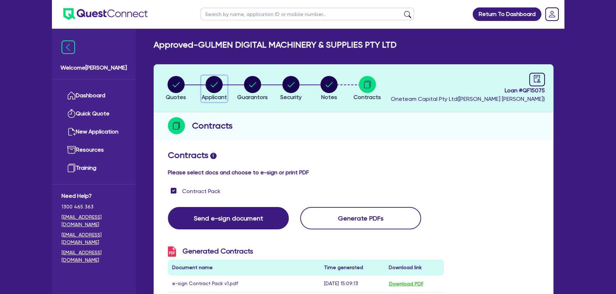
click at [212, 94] on span "Applicant" at bounding box center [214, 97] width 25 height 7
select select "COMPANY"
select select "MANUFACTURING"
select select "PRINTING"
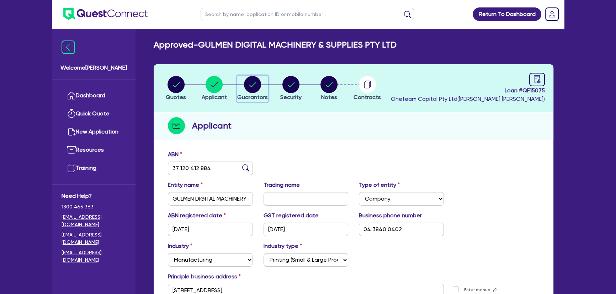
click at [245, 90] on icon "button" at bounding box center [252, 84] width 17 height 17
select select "MR"
select select "VIC"
select select "MARRIED"
select select "PROPERTY"
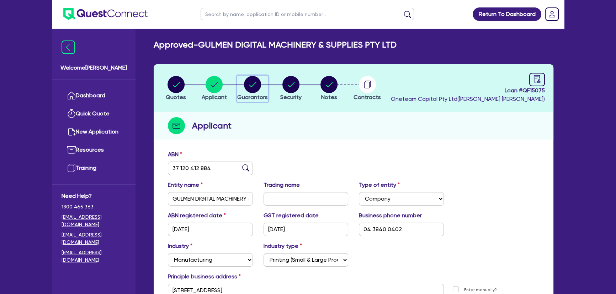
select select "CASH"
select select "EQUIPMENT"
select select "HOUSEHOLD_PERSONAL"
select select "TRUCK"
select select "VEHICLE"
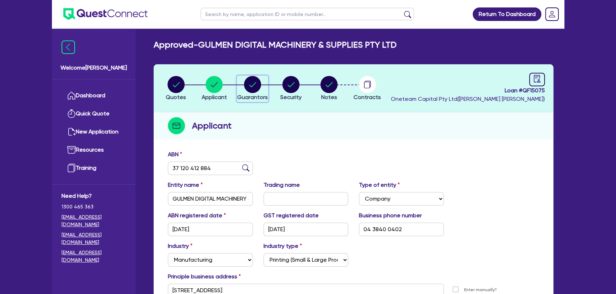
select select "VEHICLE"
select select "MORTGAGE"
select select "OTHER"
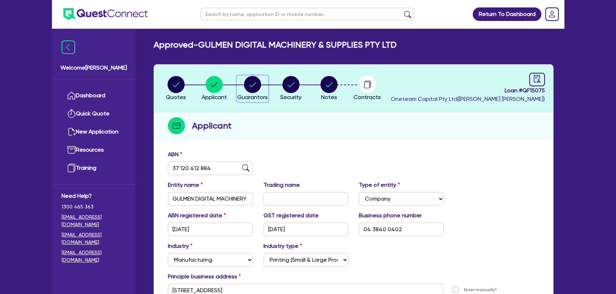
select select "EQUIPMENT_LOAN"
select select "OTHER"
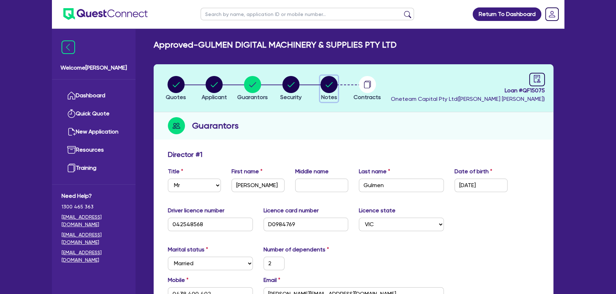
click at [326, 86] on circle "button" at bounding box center [328, 84] width 17 height 17
select select "Quest Finance - Own Book"
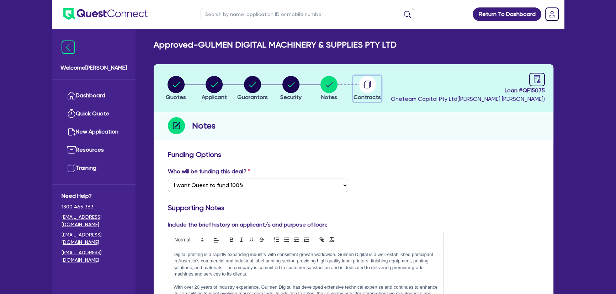
click at [372, 86] on circle "button" at bounding box center [367, 84] width 17 height 17
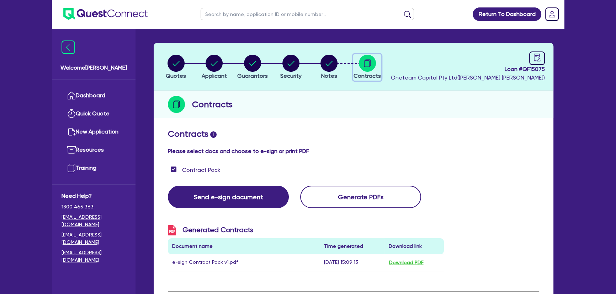
scroll to position [32, 0]
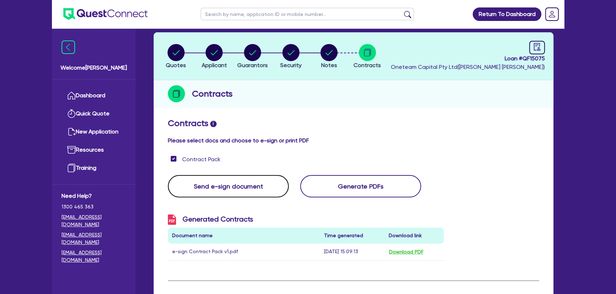
click at [243, 175] on button "Send e-sign document" at bounding box center [228, 186] width 121 height 22
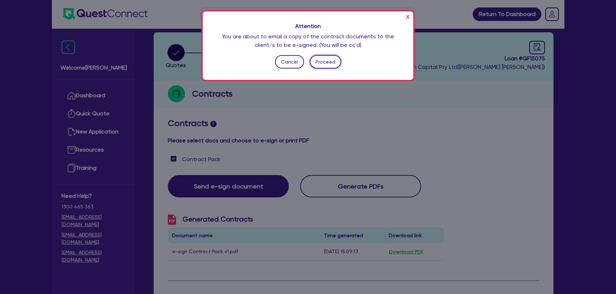
click at [331, 66] on button "Proceed" at bounding box center [326, 62] width 32 height 14
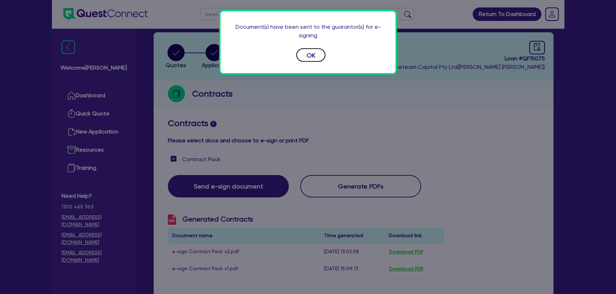
click at [316, 55] on button "OK" at bounding box center [310, 55] width 29 height 14
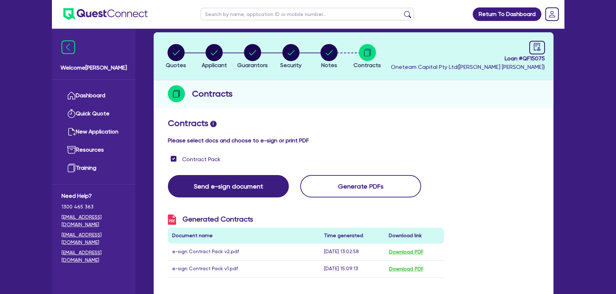
click at [119, 16] on img at bounding box center [105, 14] width 84 height 12
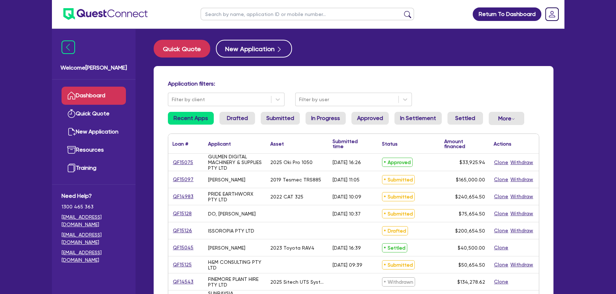
click at [245, 18] on input "text" at bounding box center [307, 14] width 213 height 12
type input "muhammad"
click at [402, 11] on button "submit" at bounding box center [407, 16] width 11 height 10
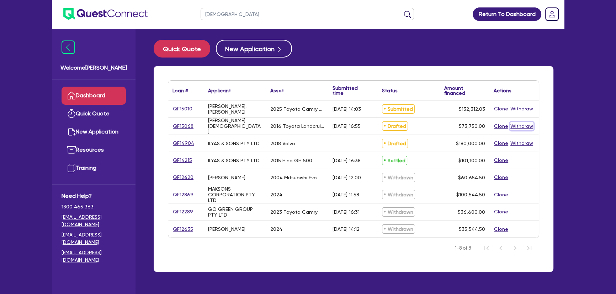
click at [519, 126] on button "Withdraw" at bounding box center [521, 126] width 23 height 8
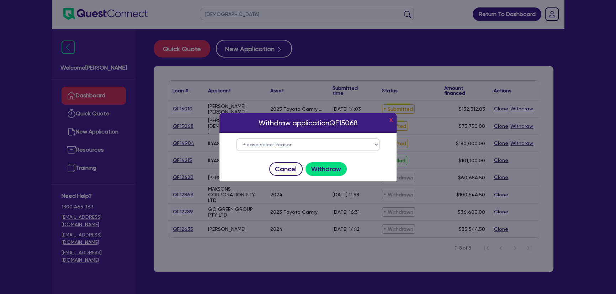
click at [291, 140] on select "Please select reason Change of mind Asset no longer available Alternative finan…" at bounding box center [308, 145] width 143 height 12
select select "34"
click at [237, 139] on select "Please select reason Change of mind Asset no longer available Alternative finan…" at bounding box center [308, 145] width 143 height 12
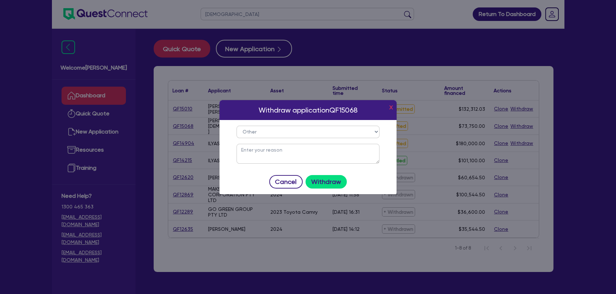
click at [276, 155] on textarea at bounding box center [308, 154] width 143 height 20
type textarea "Declined"
click at [341, 181] on button "Withdraw" at bounding box center [327, 182] width 42 height 14
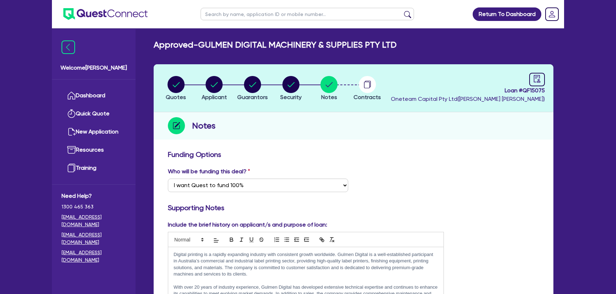
select select "Quest Finance - Own Book"
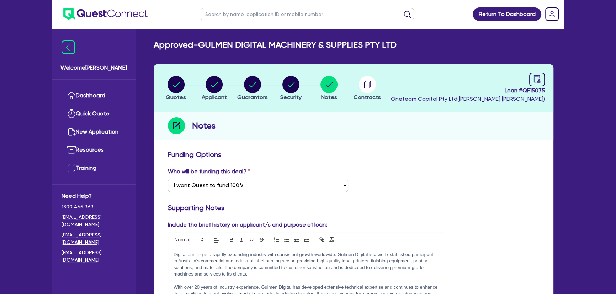
click at [104, 17] on img at bounding box center [105, 14] width 84 height 12
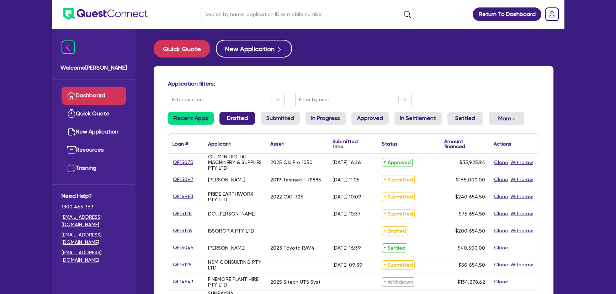
click at [229, 122] on link "Drafted" at bounding box center [237, 118] width 36 height 13
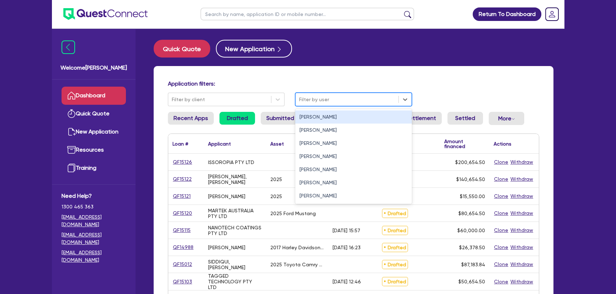
click at [296, 103] on div "Filter by user" at bounding box center [347, 100] width 103 height 12
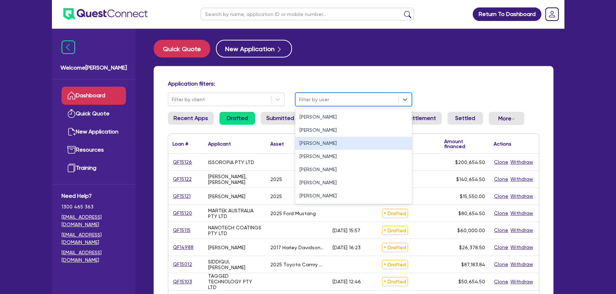
click at [304, 145] on div "[PERSON_NAME]" at bounding box center [353, 143] width 117 height 13
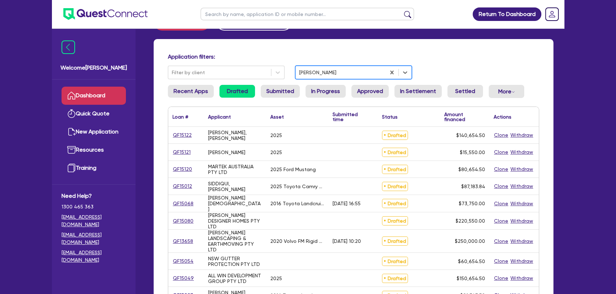
scroll to position [64, 0]
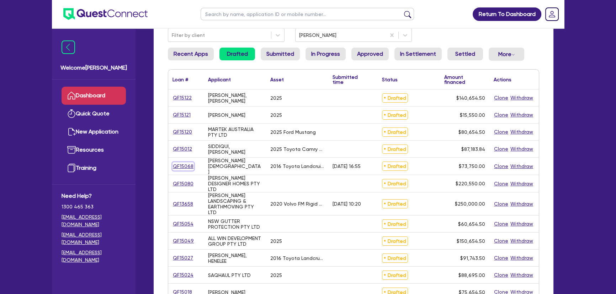
click at [191, 169] on link "QF15068" at bounding box center [183, 167] width 21 height 8
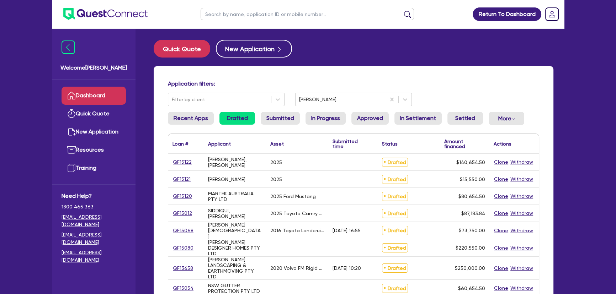
select select "CARS_AND_LIGHT_TRUCKS"
select select "PASSENGER_VEHICLES"
